Goal: Transaction & Acquisition: Download file/media

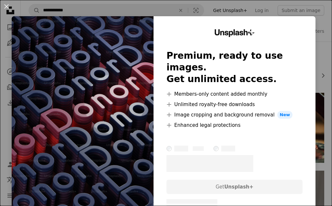
scroll to position [188, 0]
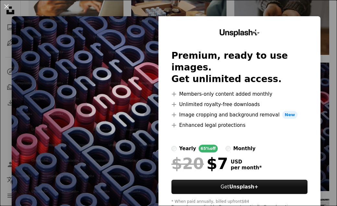
click at [315, 161] on div "An X shape Unsplash+ Premium, ready to use images. Get unlimited access. A plus…" at bounding box center [168, 103] width 337 height 206
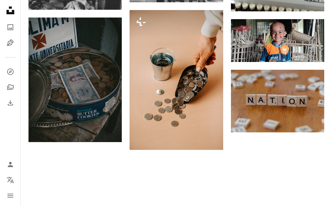
scroll to position [533, 0]
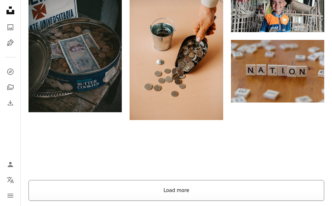
click at [282, 180] on button "Load more" at bounding box center [176, 190] width 296 height 21
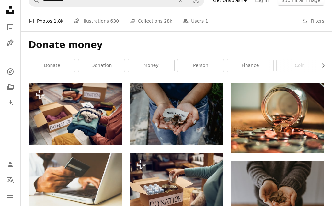
scroll to position [0, 0]
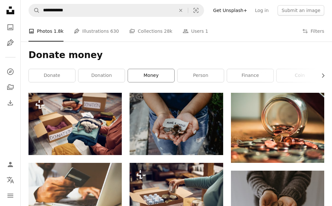
click at [151, 79] on link "money" at bounding box center [151, 75] width 46 height 13
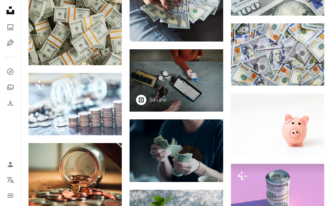
scroll to position [269, 0]
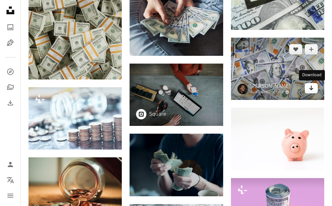
click at [313, 90] on icon "Arrow pointing down" at bounding box center [311, 88] width 5 height 8
